Goal: Information Seeking & Learning: Learn about a topic

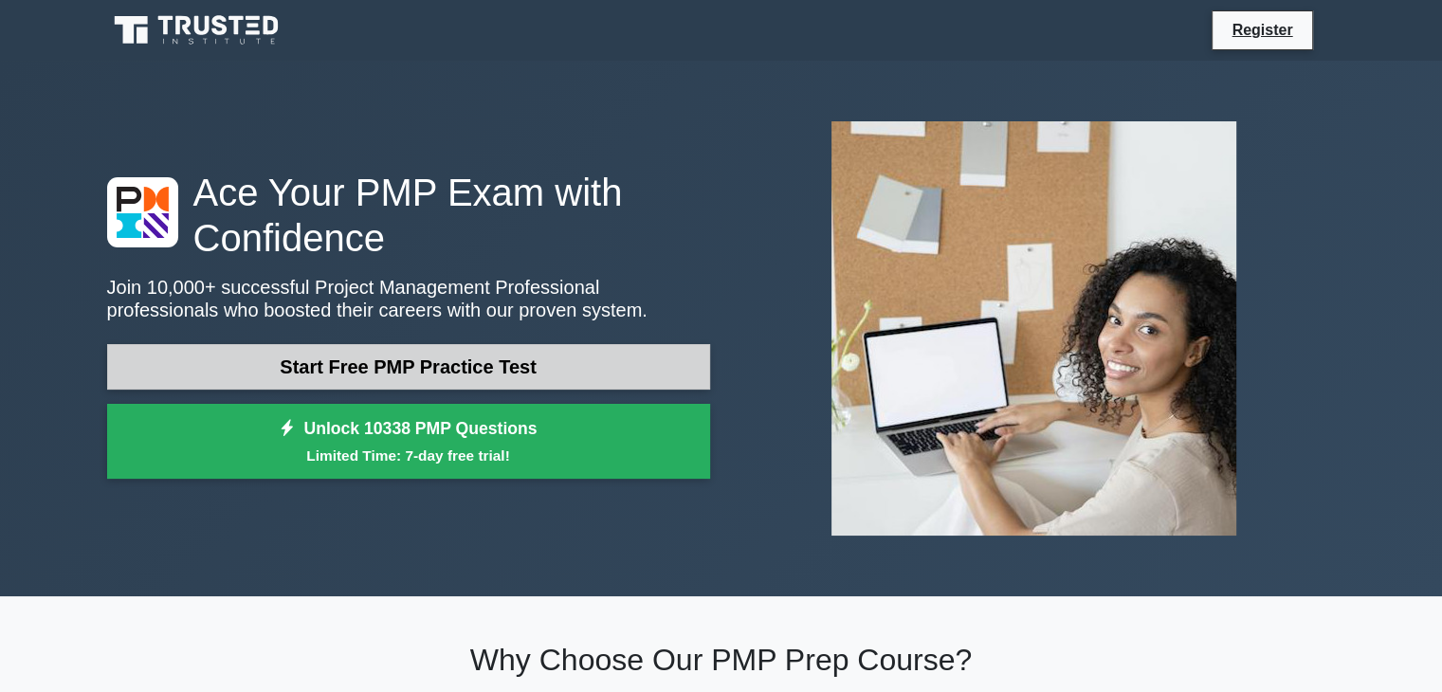
click at [435, 361] on link "Start Free PMP Practice Test" at bounding box center [408, 366] width 603 height 45
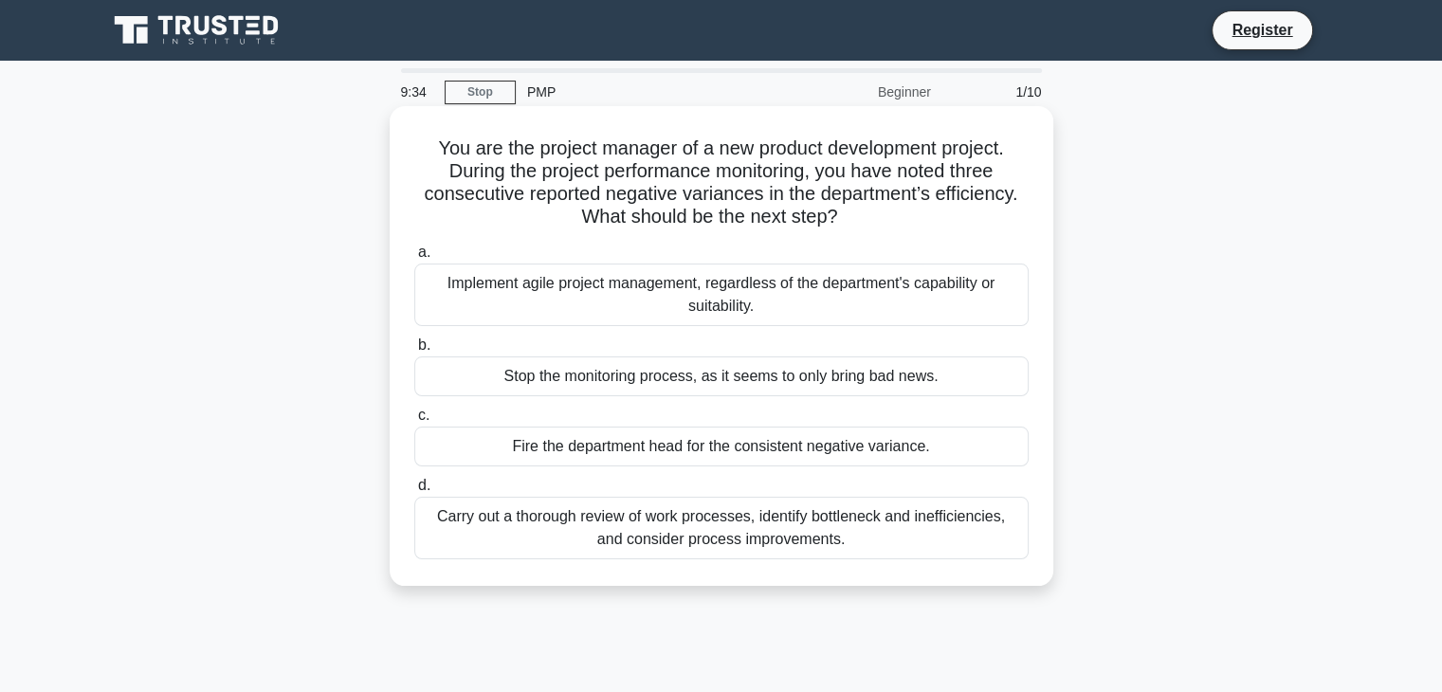
click at [884, 532] on div "Carry out a thorough review of work processes, identify bottleneck and ineffici…" at bounding box center [721, 528] width 614 height 63
click at [414, 492] on input "d. Carry out a thorough review of work processes, identify bottleneck and ineff…" at bounding box center [414, 486] width 0 height 12
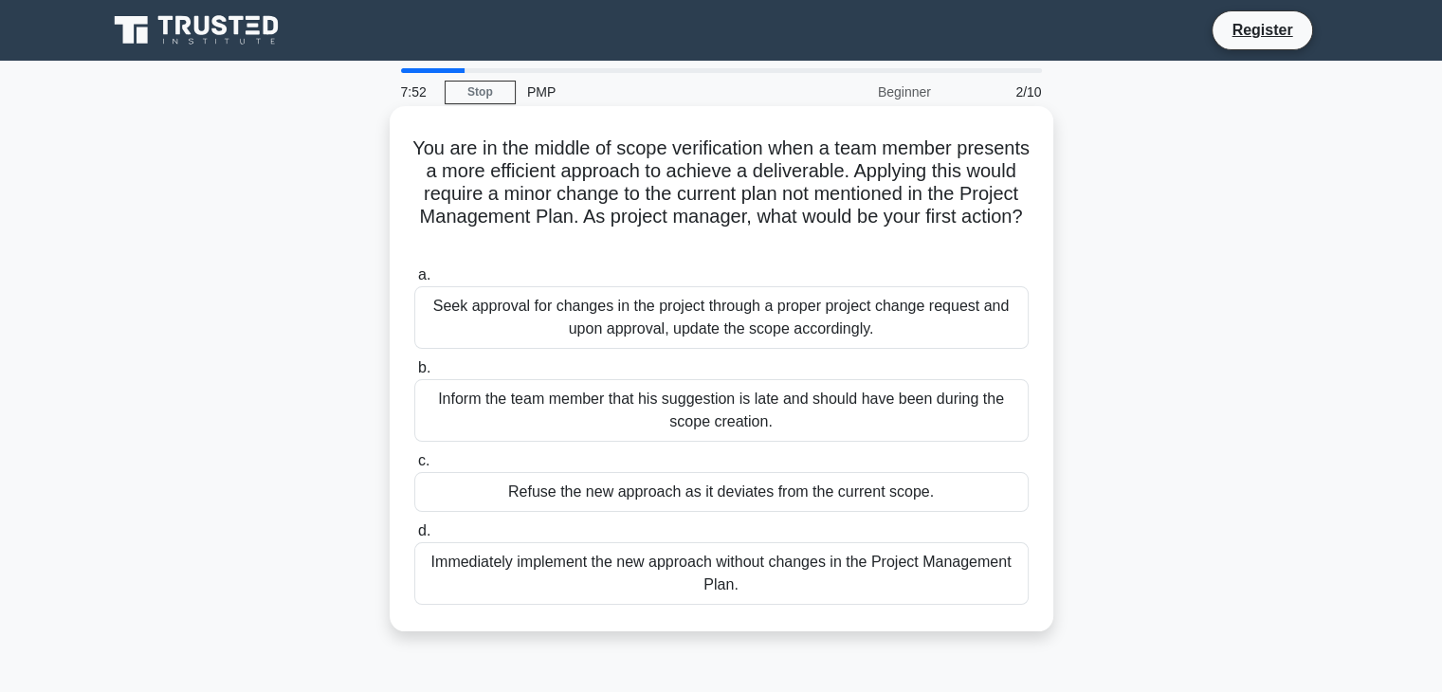
click at [679, 336] on div "Seek approval for changes in the project through a proper project change reques…" at bounding box center [721, 317] width 614 height 63
click at [414, 282] on input "a. Seek approval for changes in the project through a proper project change req…" at bounding box center [414, 275] width 0 height 12
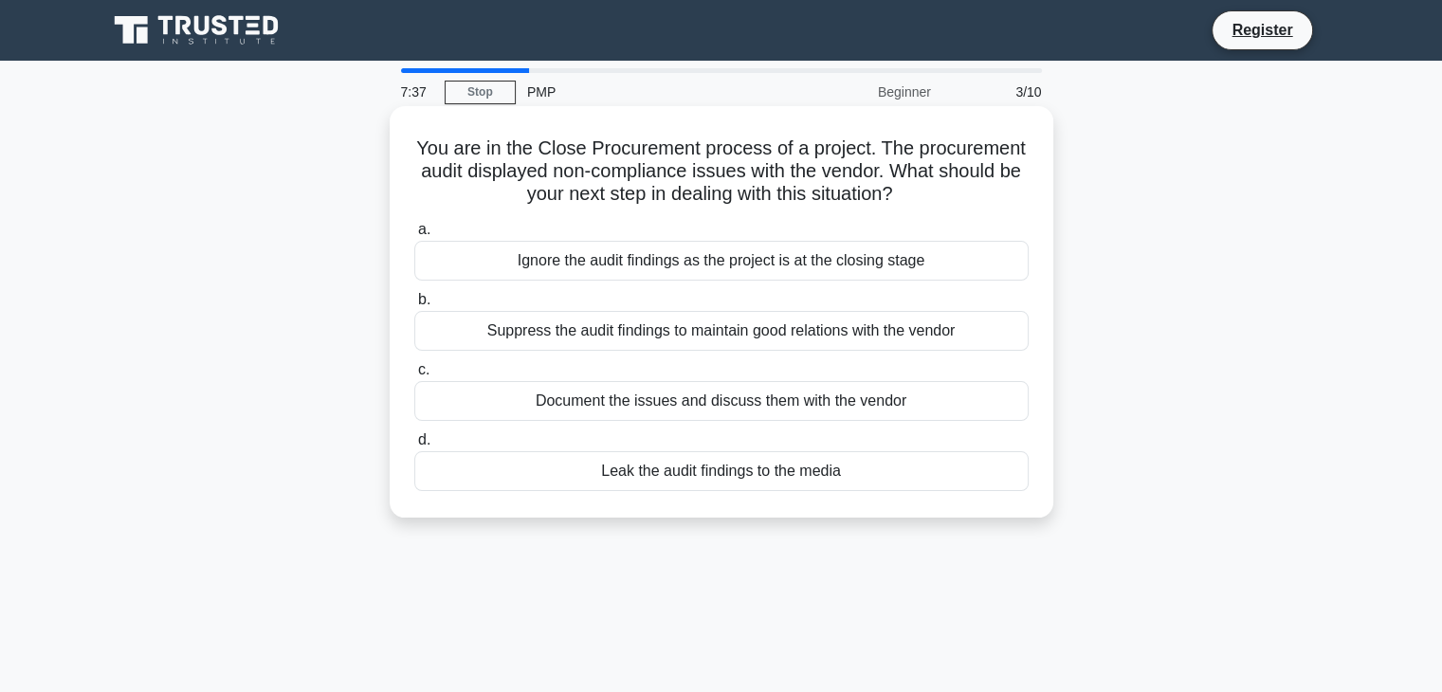
click at [811, 408] on div "Document the issues and discuss them with the vendor" at bounding box center [721, 401] width 614 height 40
click at [414, 376] on input "c. Document the issues and discuss them with the vendor" at bounding box center [414, 370] width 0 height 12
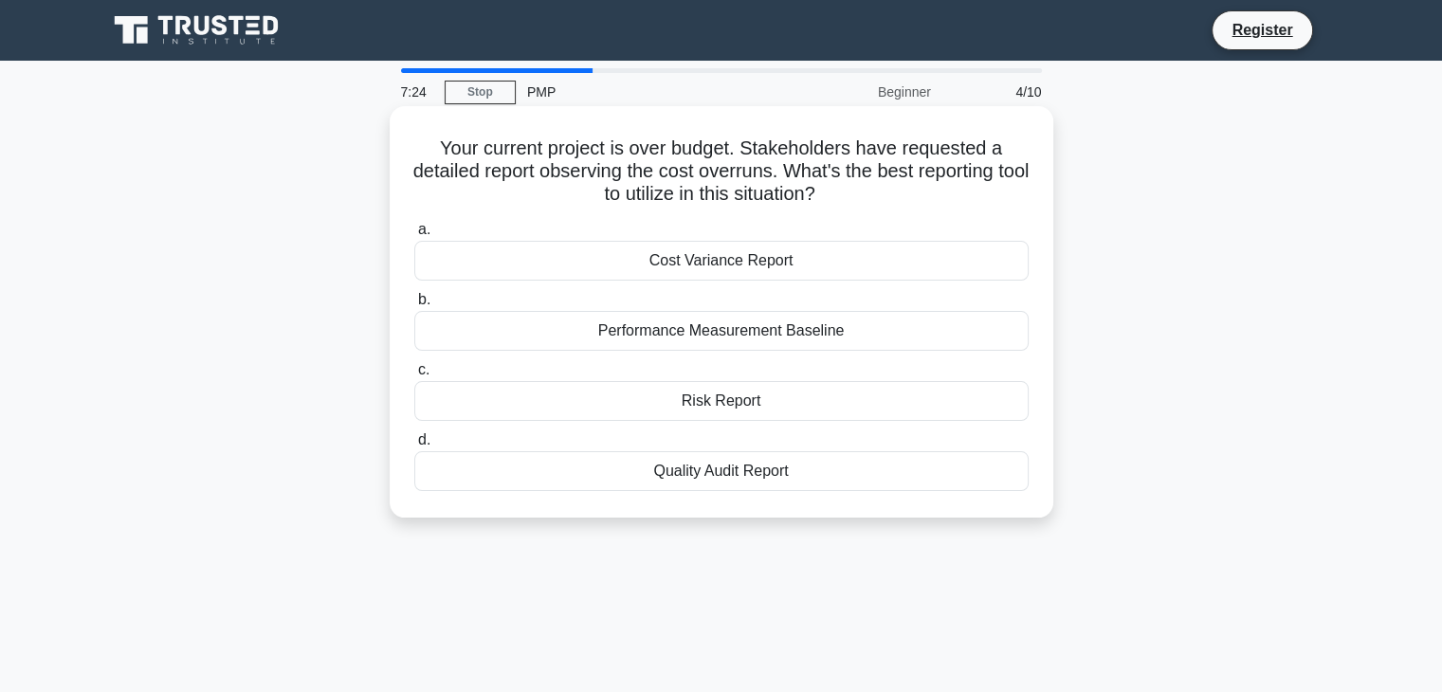
click at [770, 259] on div "Cost Variance Report" at bounding box center [721, 261] width 614 height 40
click at [414, 236] on input "a. Cost Variance Report" at bounding box center [414, 230] width 0 height 12
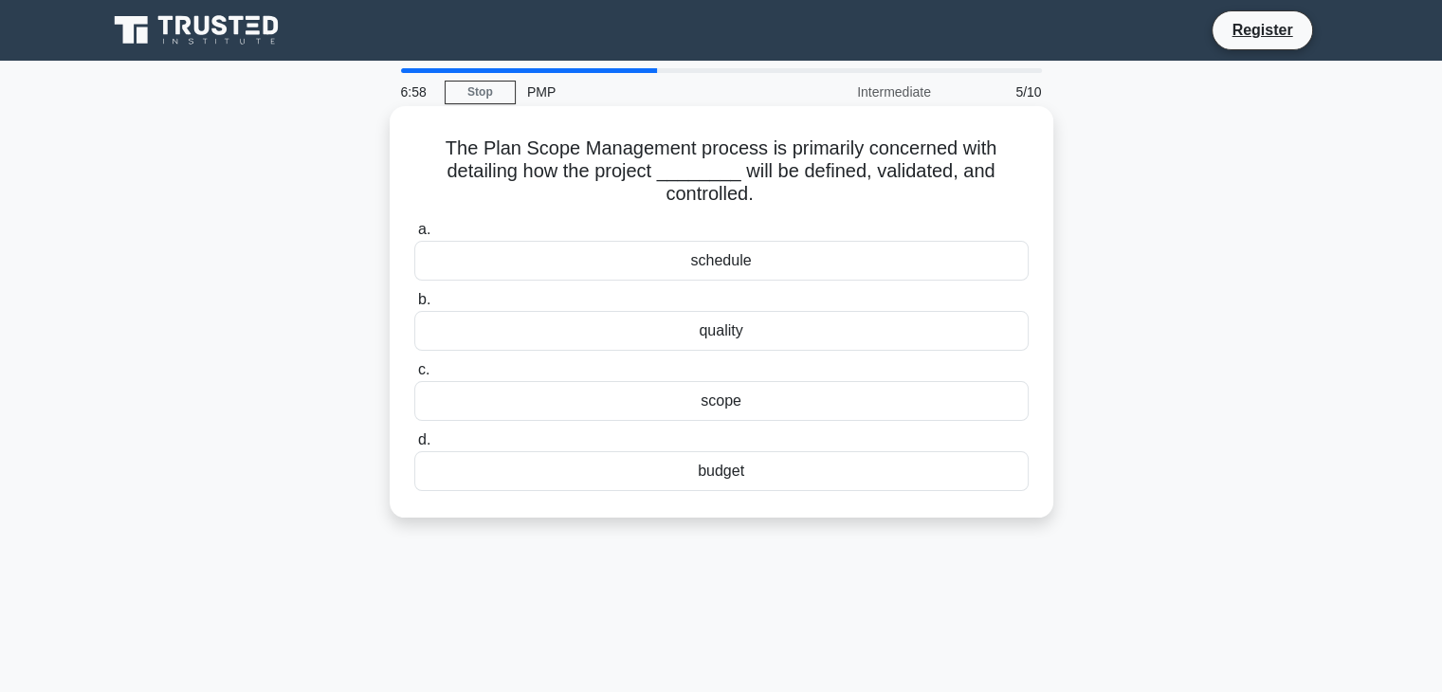
click at [758, 404] on div "scope" at bounding box center [721, 401] width 614 height 40
click at [414, 376] on input "c. scope" at bounding box center [414, 370] width 0 height 12
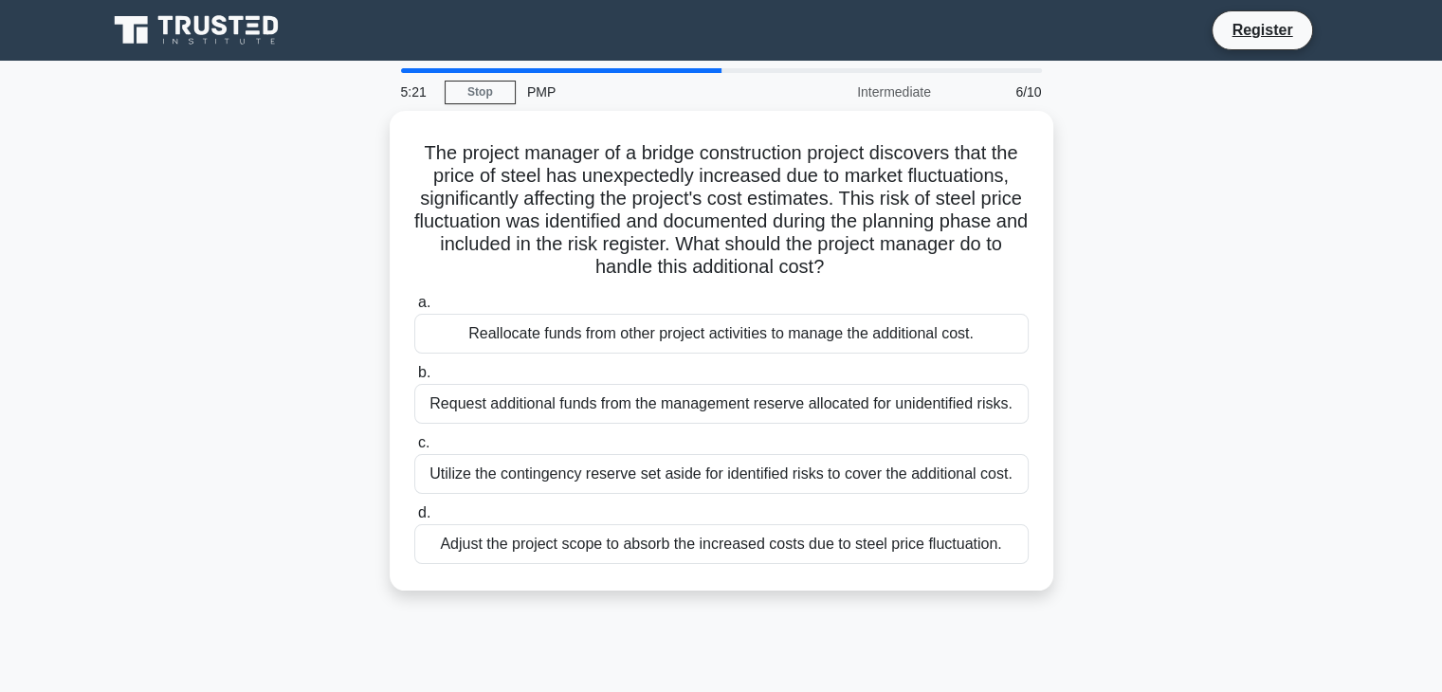
click at [1074, 282] on div "The project manager of a bridge construction project discovers that the price o…" at bounding box center [721, 362] width 1251 height 502
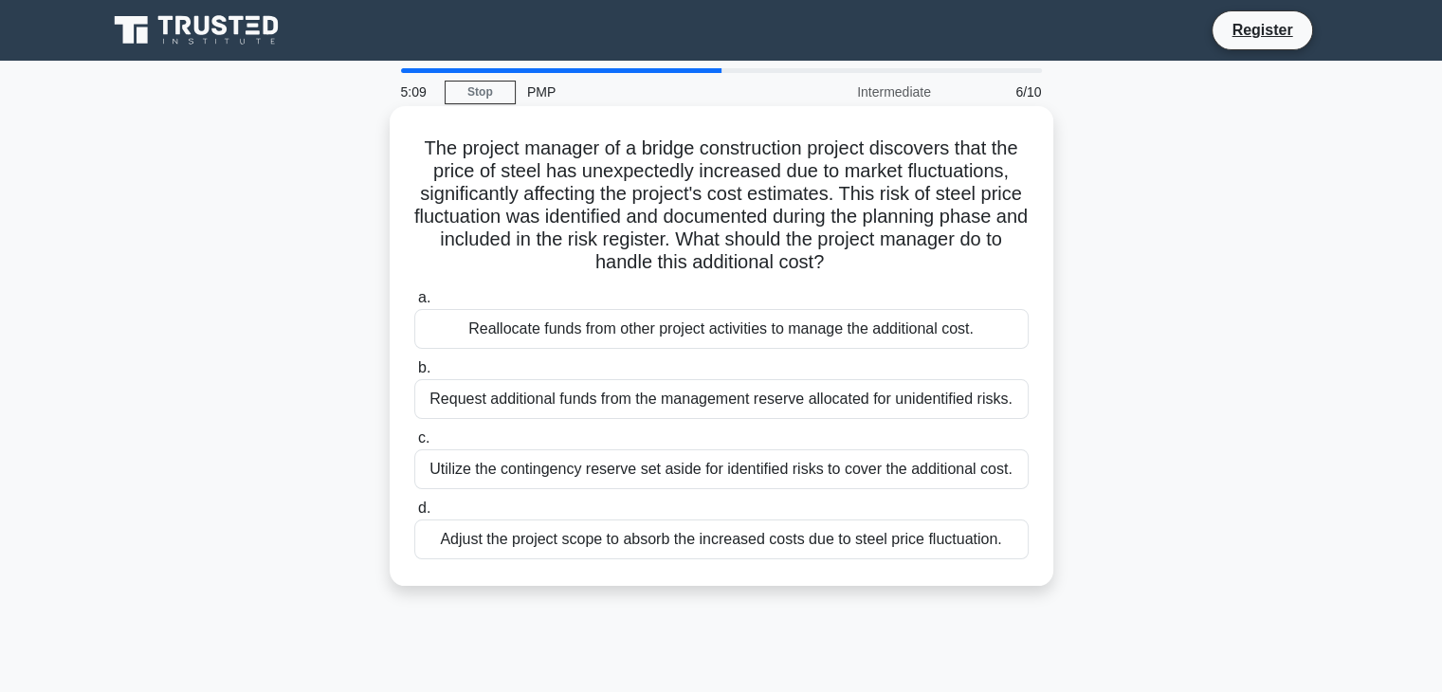
click at [819, 410] on div "Request additional funds from the management reserve allocated for unidentified…" at bounding box center [721, 399] width 614 height 40
click at [414, 374] on input "b. Request additional funds from the management reserve allocated for unidentif…" at bounding box center [414, 368] width 0 height 12
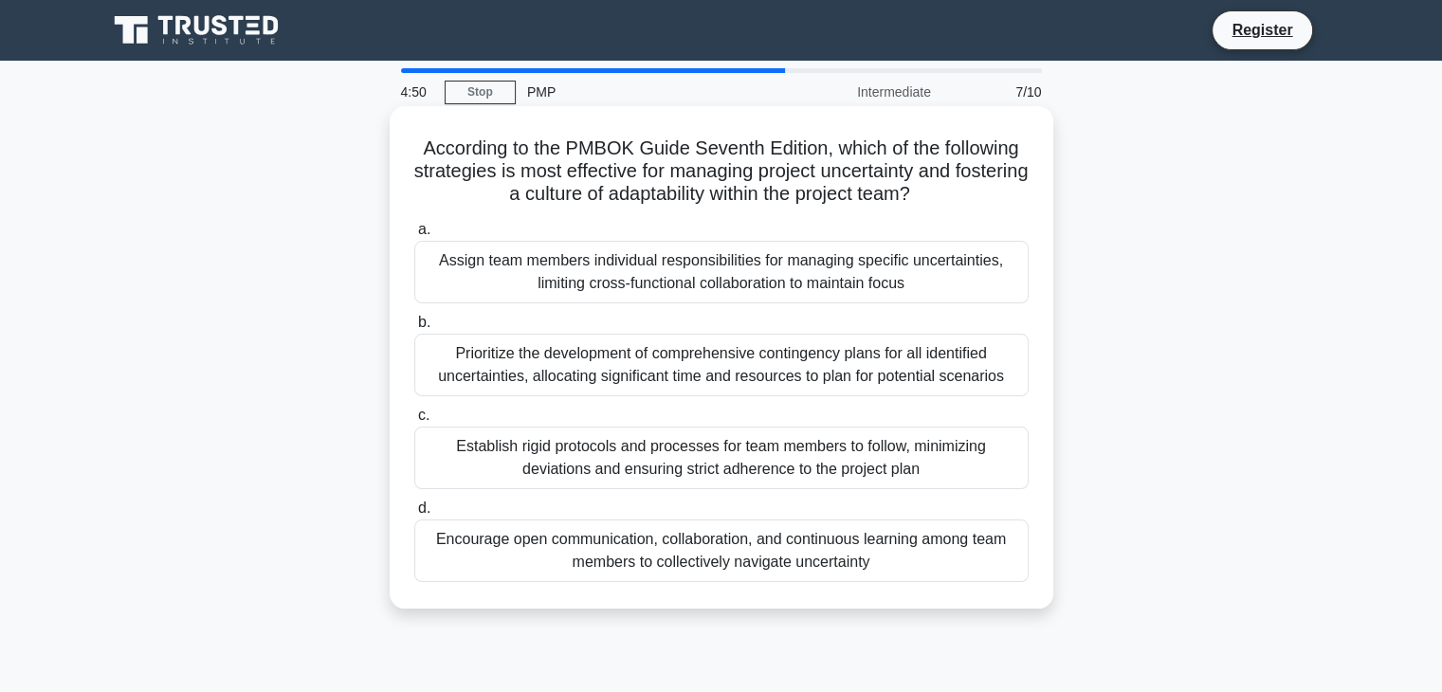
click at [862, 555] on div "Encourage open communication, collaboration, and continuous learning among team…" at bounding box center [721, 550] width 614 height 63
click at [414, 515] on input "d. Encourage open communication, collaboration, and continuous learning among t…" at bounding box center [414, 508] width 0 height 12
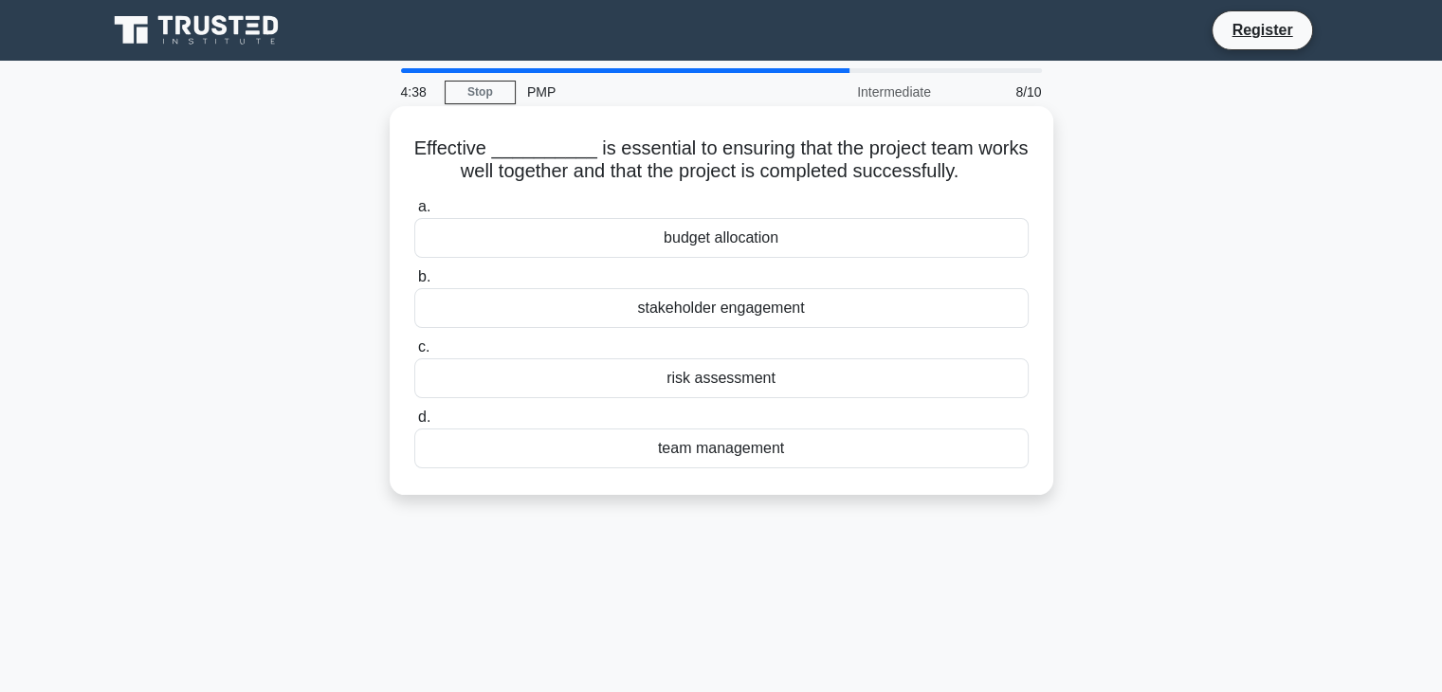
click at [829, 434] on div "team management" at bounding box center [721, 448] width 614 height 40
click at [414, 424] on input "d. team management" at bounding box center [414, 417] width 0 height 12
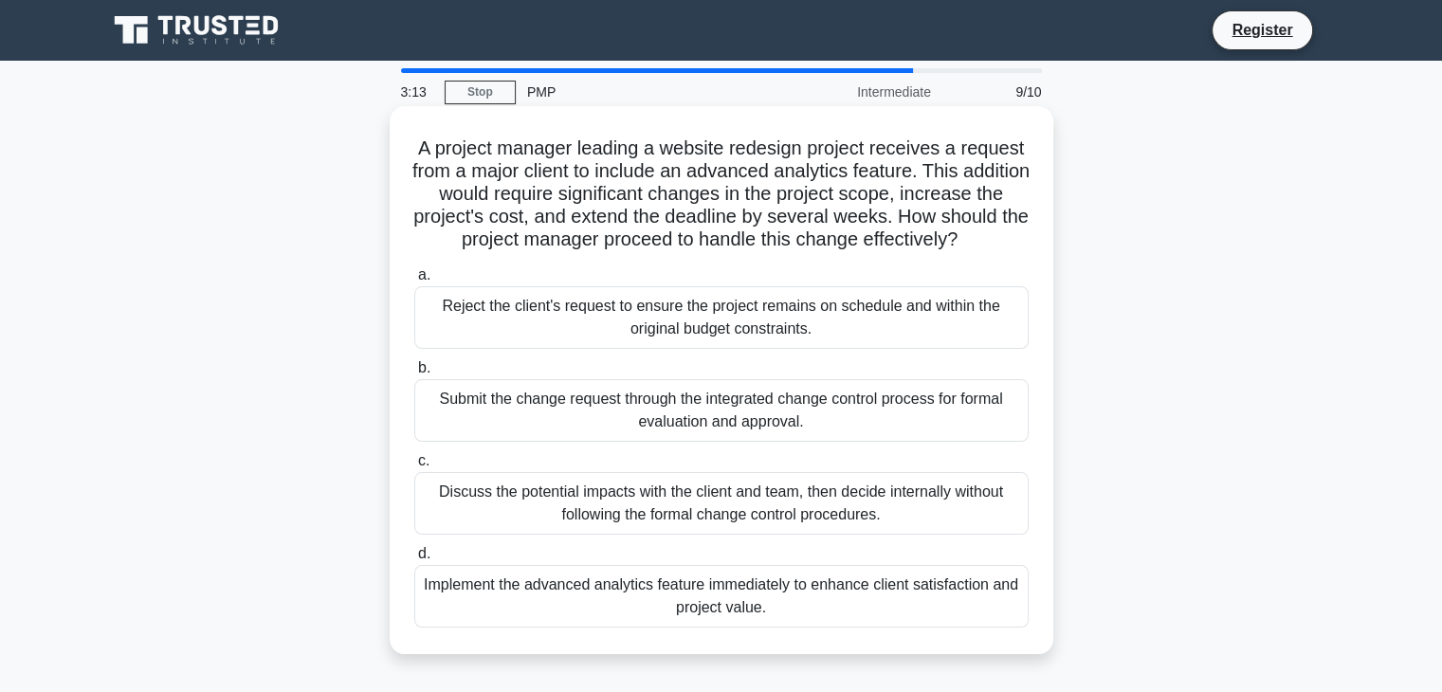
click at [890, 430] on div "Submit the change request through the integrated change control process for for…" at bounding box center [721, 410] width 614 height 63
click at [414, 374] on input "b. Submit the change request through the integrated change control process for …" at bounding box center [414, 368] width 0 height 12
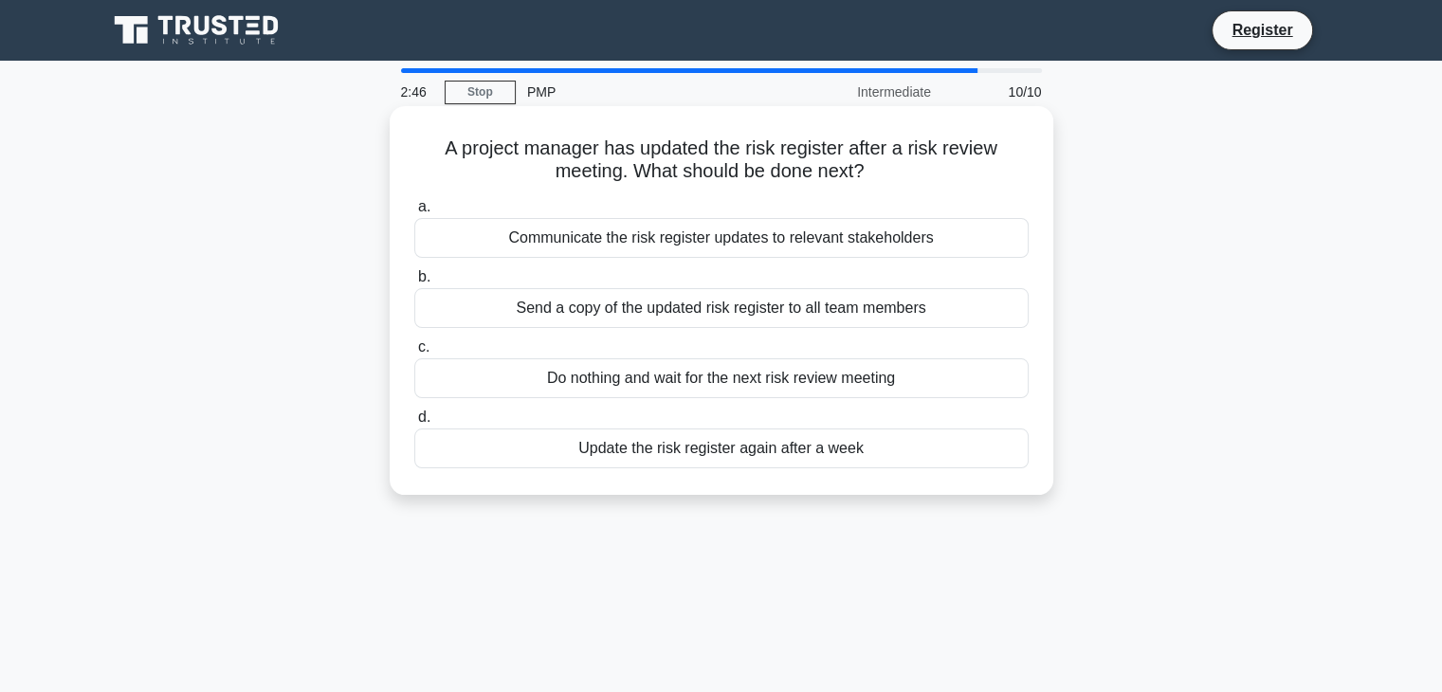
click at [918, 235] on div "Communicate the risk register updates to relevant stakeholders" at bounding box center [721, 238] width 614 height 40
click at [414, 213] on input "a. Communicate the risk register updates to relevant stakeholders" at bounding box center [414, 207] width 0 height 12
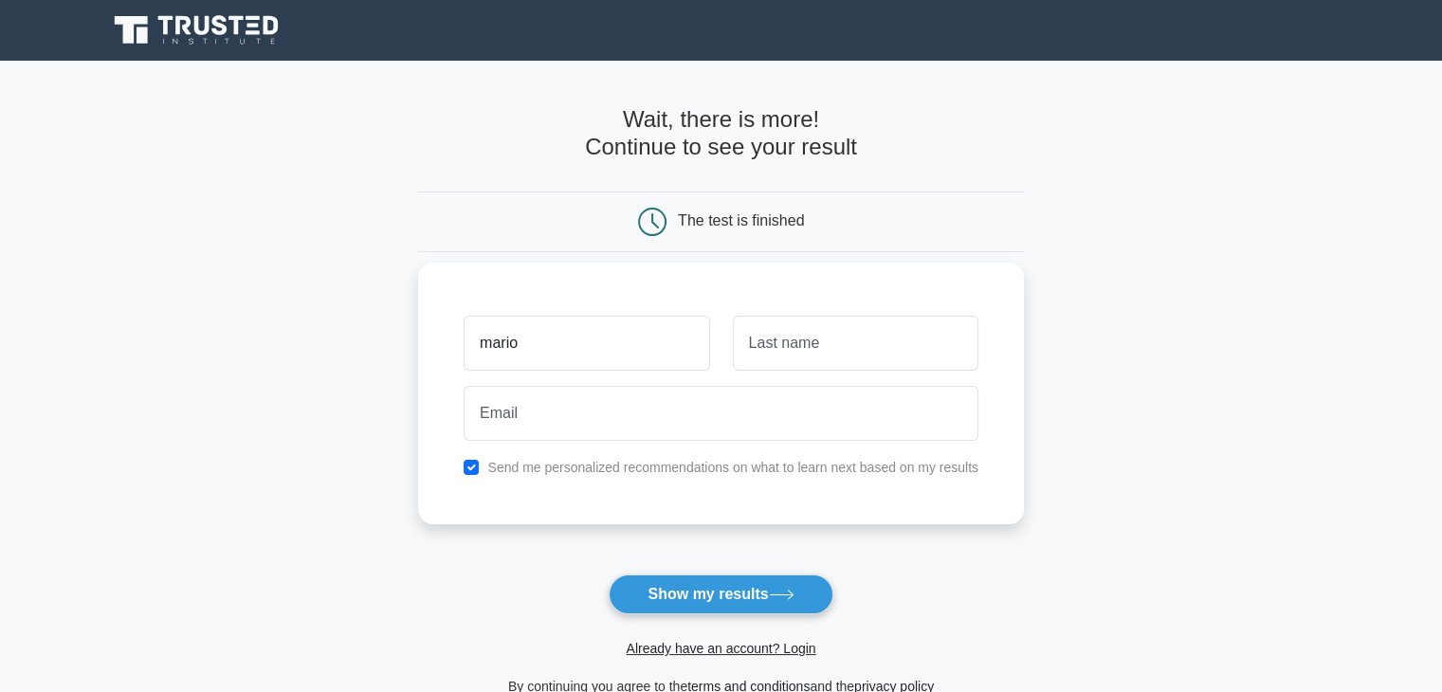
type input "mario"
type input "rosaria"
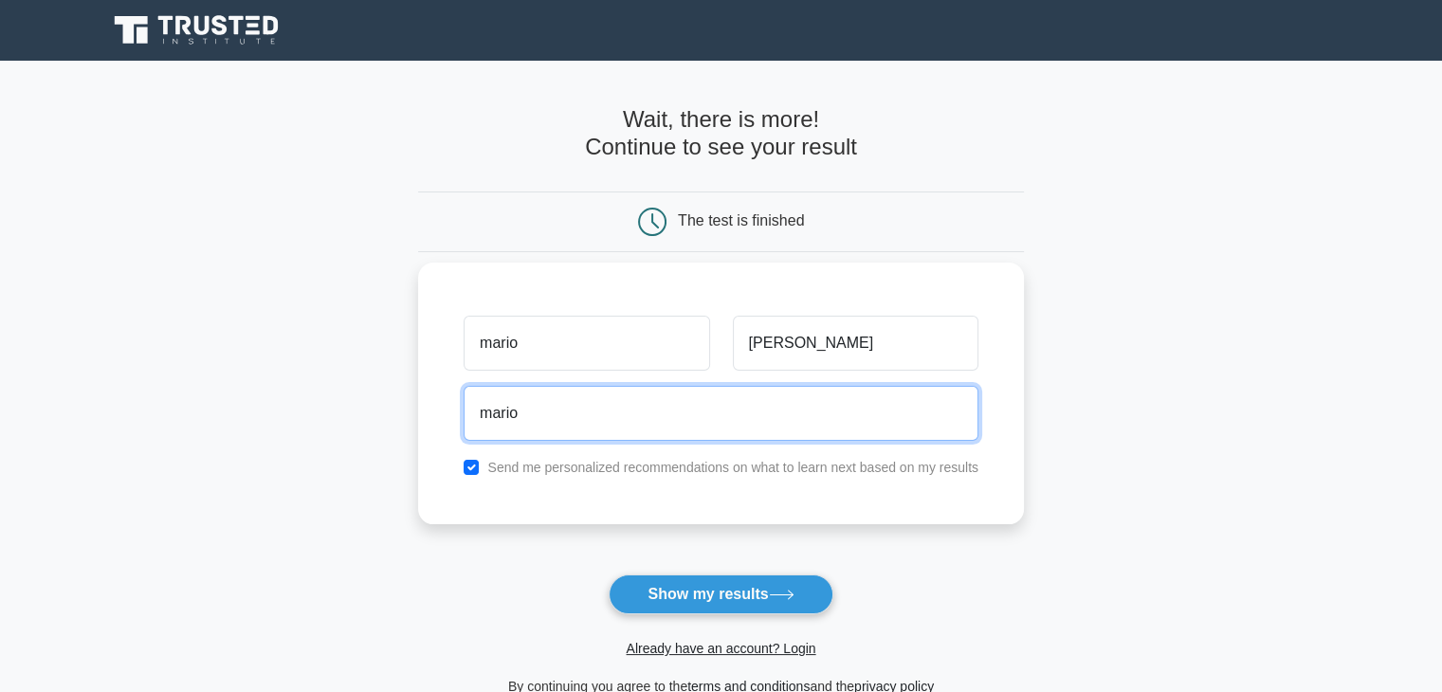
type input "mariokyle.rosaria@gmail.com"
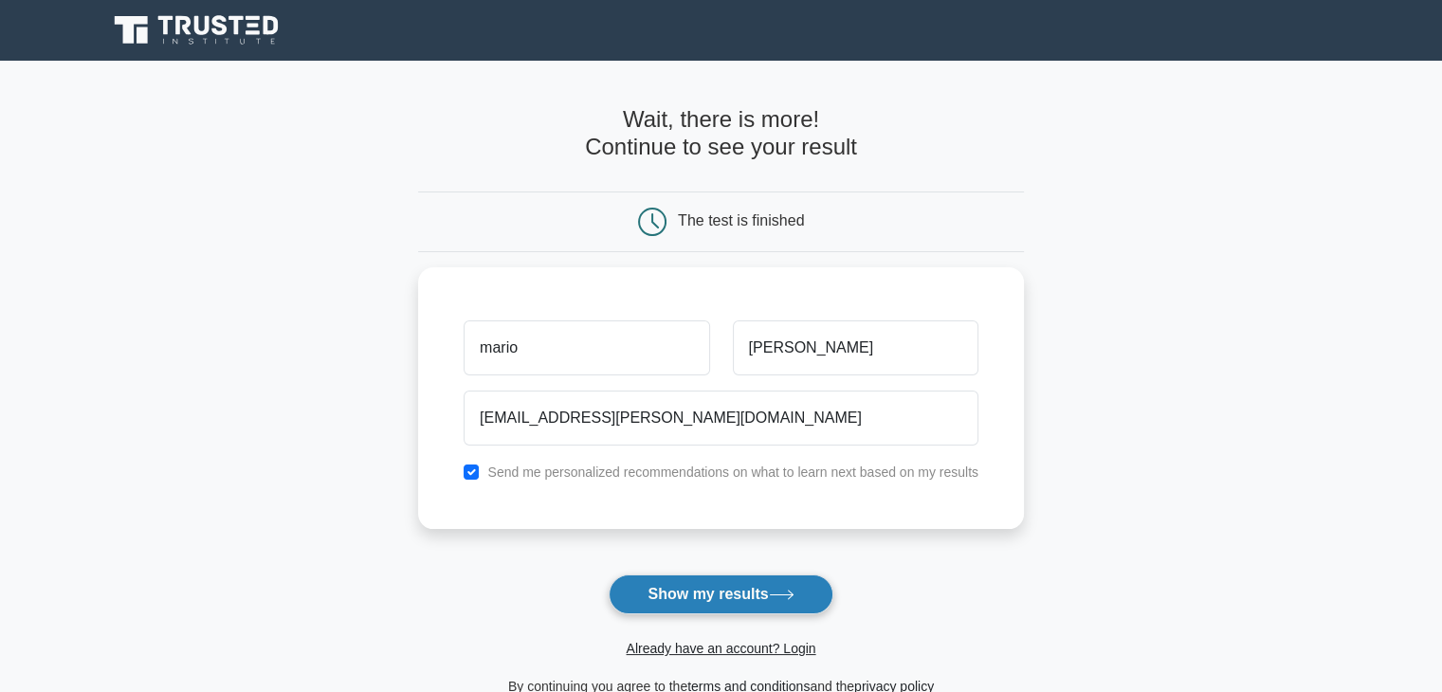
click at [732, 592] on button "Show my results" at bounding box center [721, 594] width 224 height 40
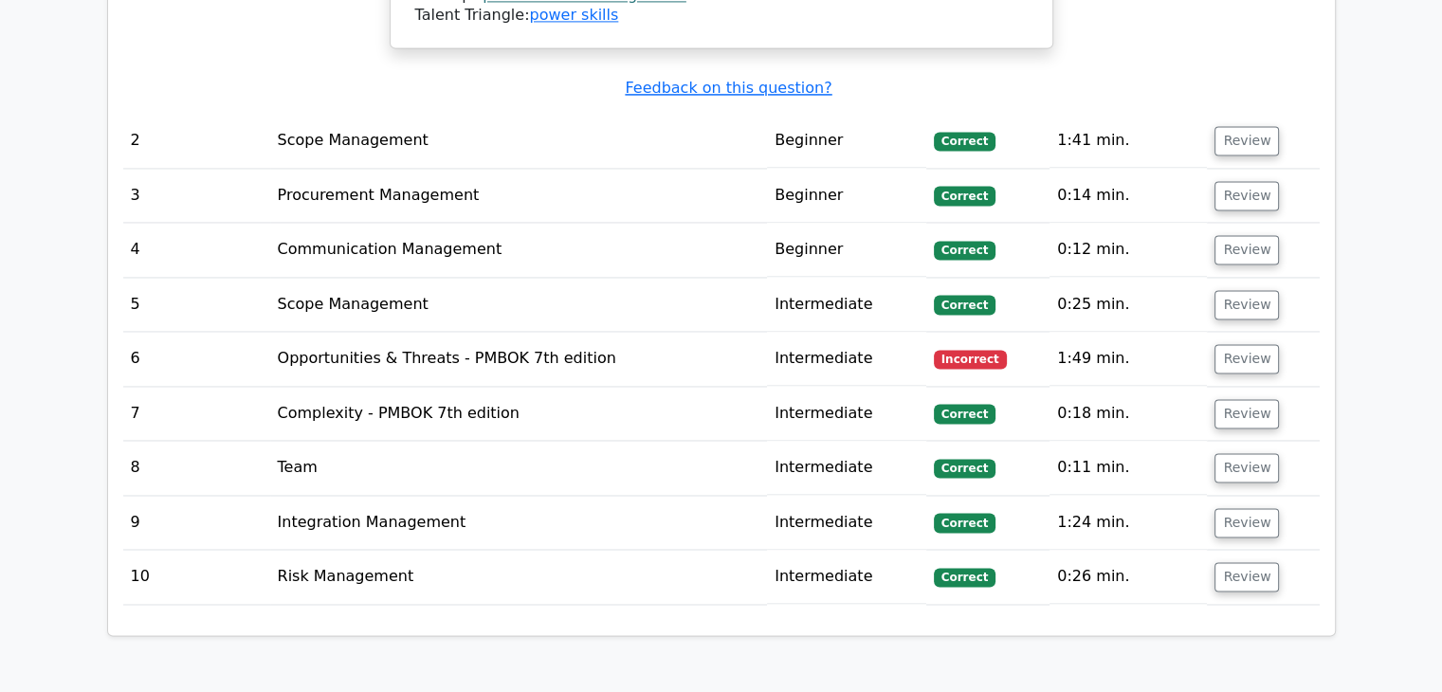
scroll to position [2920, 0]
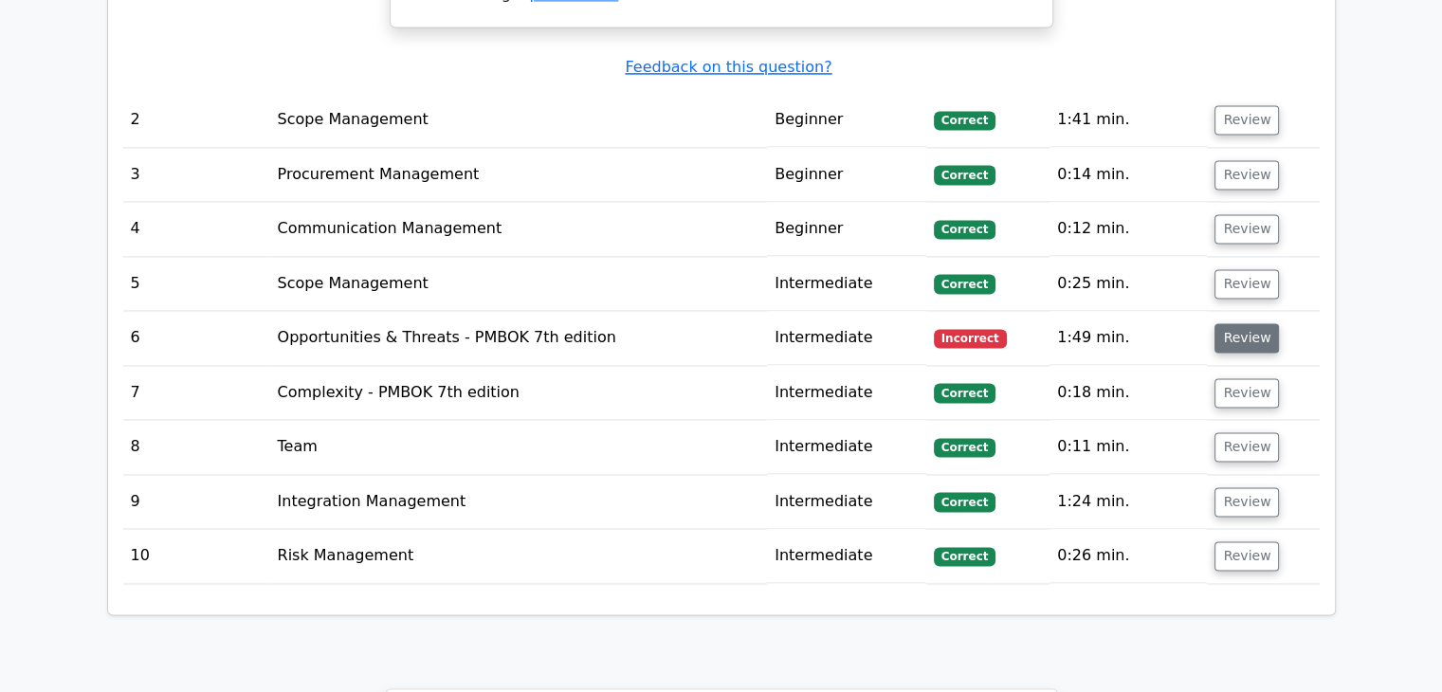
click at [1238, 323] on button "Review" at bounding box center [1246, 337] width 64 height 29
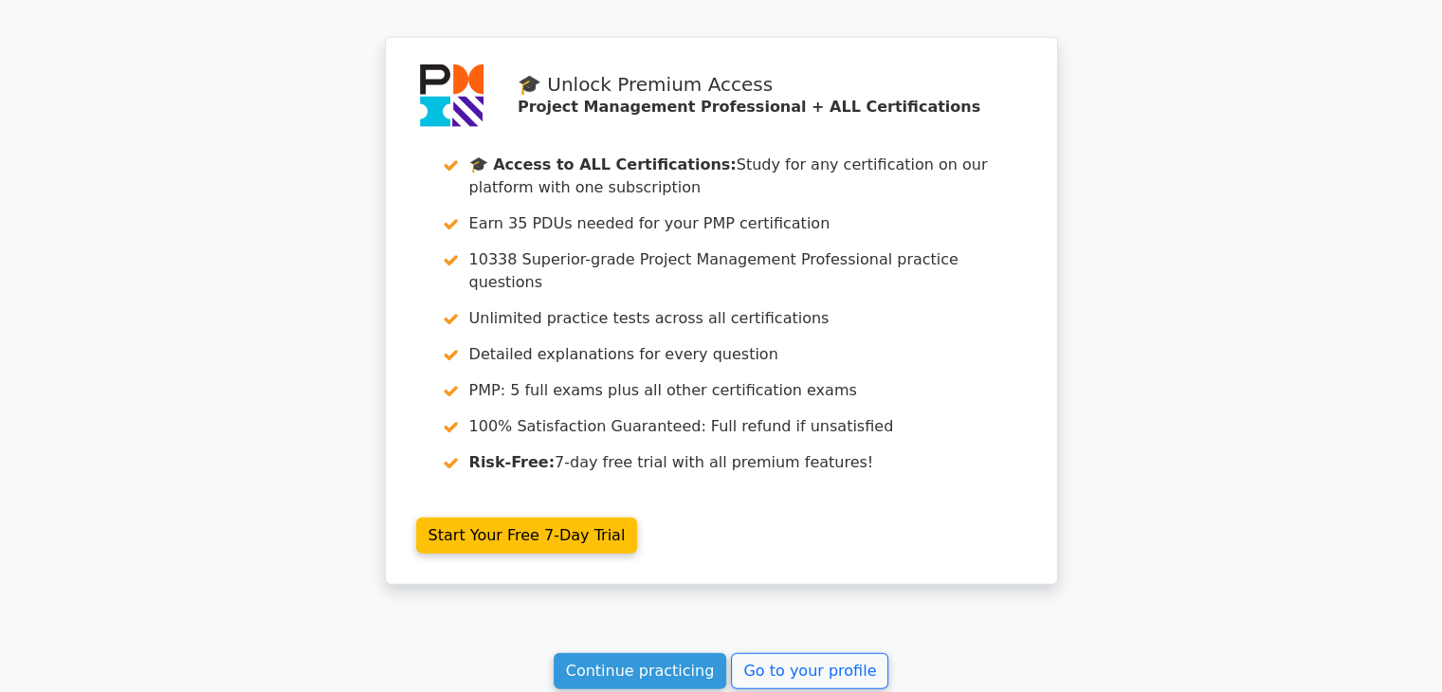
scroll to position [4672, 0]
